Goal: Task Accomplishment & Management: Use online tool/utility

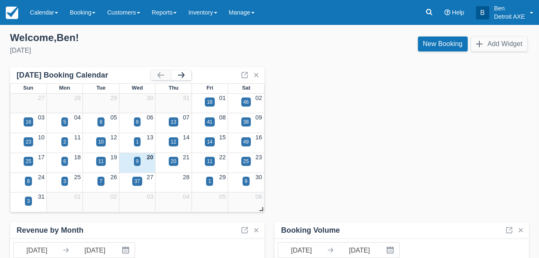
click at [183, 71] on button "button" at bounding box center [181, 75] width 20 height 10
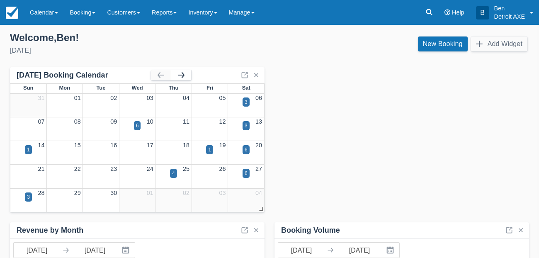
click at [183, 74] on button "button" at bounding box center [181, 75] width 20 height 10
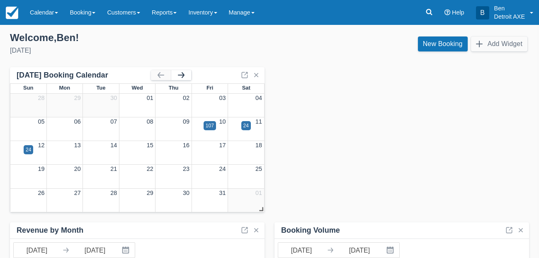
click at [185, 75] on button "button" at bounding box center [181, 75] width 20 height 10
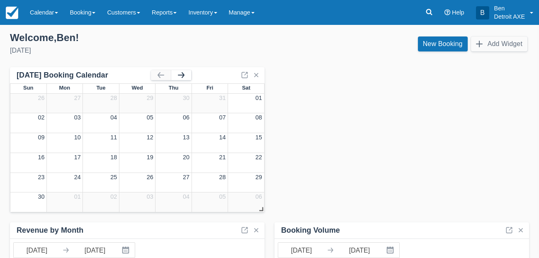
click at [185, 75] on button "button" at bounding box center [181, 75] width 20 height 10
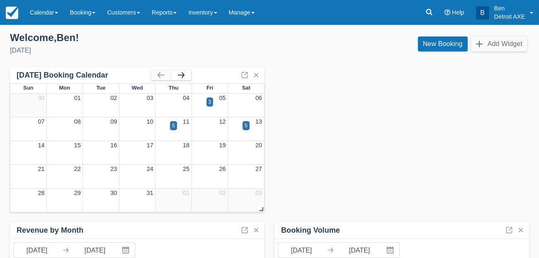
click at [185, 75] on button "button" at bounding box center [181, 75] width 20 height 10
click at [156, 77] on button "button" at bounding box center [161, 75] width 20 height 10
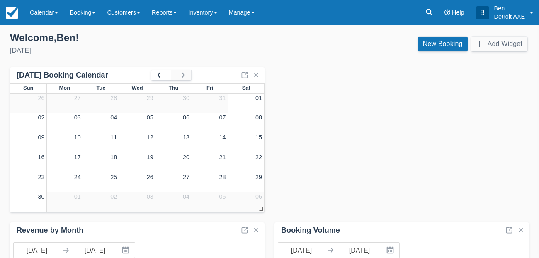
click at [156, 77] on button "button" at bounding box center [161, 75] width 20 height 10
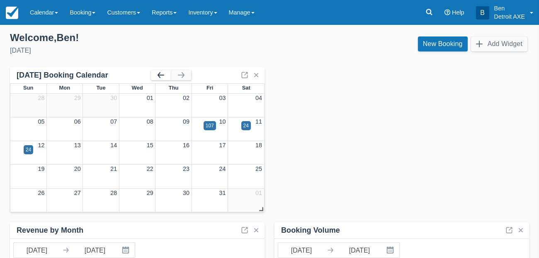
click at [156, 77] on button "button" at bounding box center [161, 75] width 20 height 10
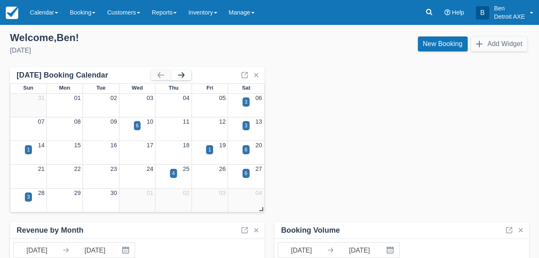
click at [185, 74] on button "button" at bounding box center [181, 75] width 20 height 10
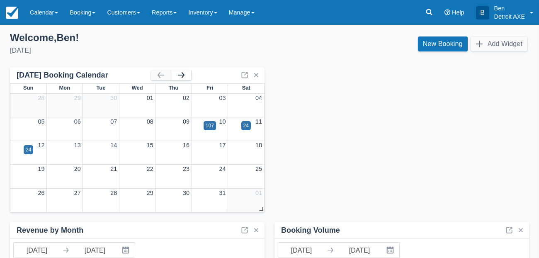
click at [185, 74] on button "button" at bounding box center [181, 75] width 20 height 10
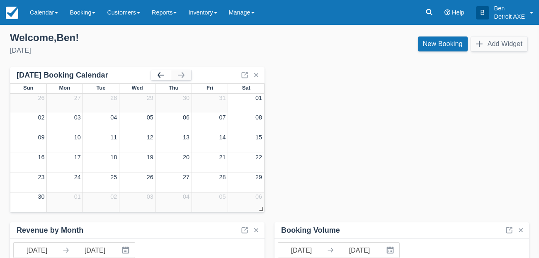
click at [153, 74] on button "button" at bounding box center [161, 75] width 20 height 10
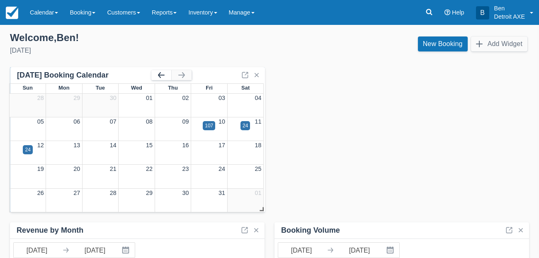
click at [154, 74] on button "button" at bounding box center [161, 75] width 20 height 10
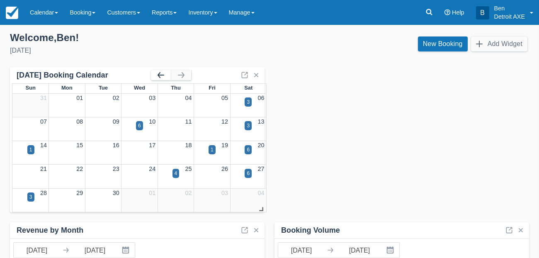
click at [154, 74] on button "button" at bounding box center [161, 75] width 20 height 10
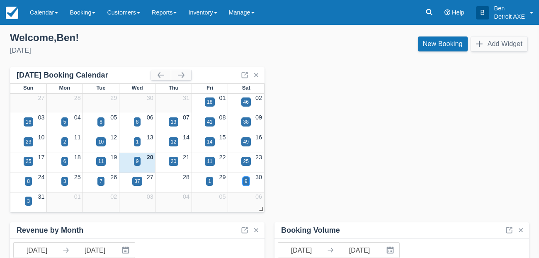
click at [245, 181] on div "9" at bounding box center [246, 181] width 3 height 7
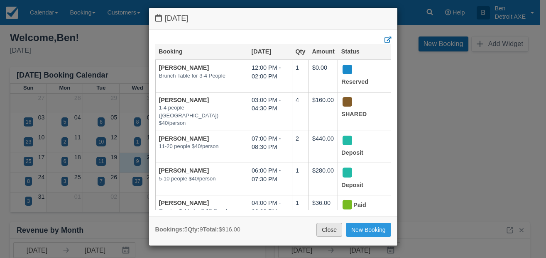
click at [324, 230] on link "Close" at bounding box center [329, 230] width 26 height 14
